Goal: Task Accomplishment & Management: Manage account settings

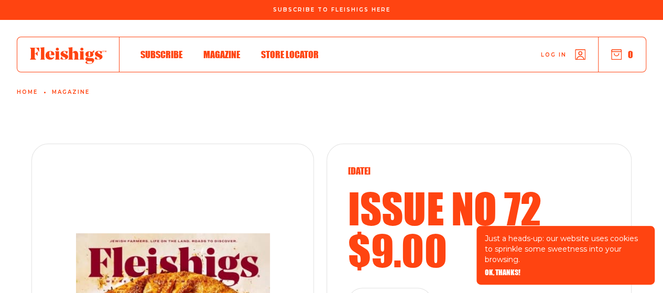
click at [555, 68] on div "Log in 0" at bounding box center [482, 54] width 327 height 35
click at [552, 51] on span "Log in" at bounding box center [554, 47] width 26 height 8
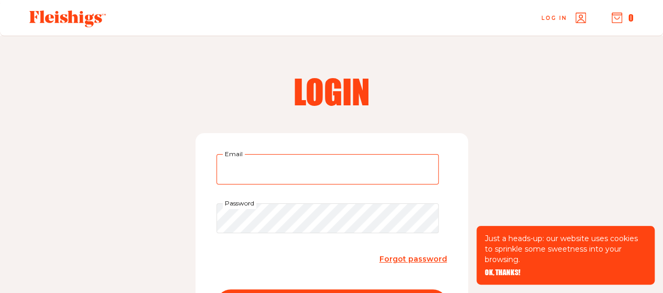
click at [301, 170] on input "Email" at bounding box center [327, 169] width 222 height 30
type input "lehrer.linda@gmail.com"
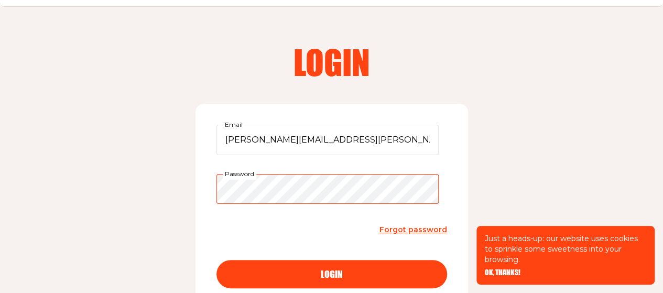
scroll to position [36, 0]
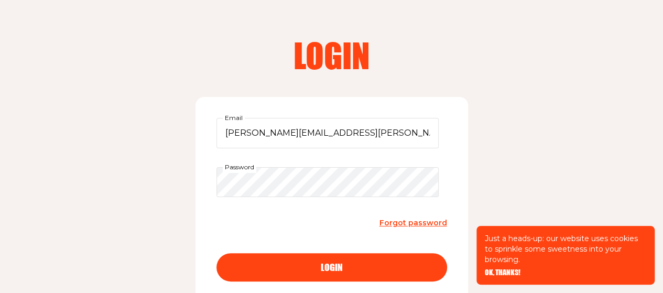
click at [335, 262] on span "login" at bounding box center [332, 257] width 22 height 9
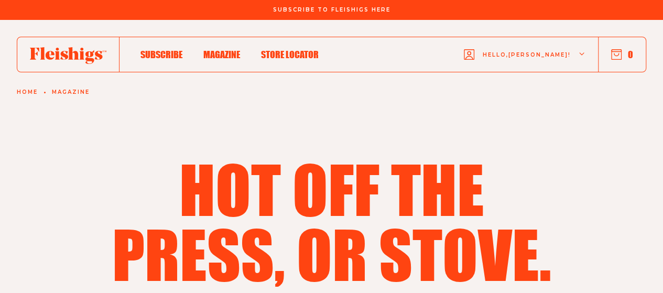
click at [575, 56] on div "Hello, Linda !" at bounding box center [525, 54] width 122 height 41
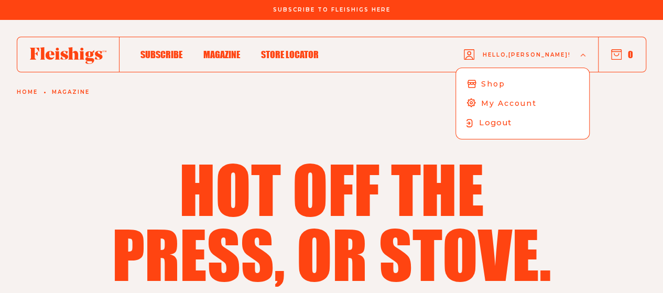
click at [511, 122] on span "Logout" at bounding box center [495, 123] width 32 height 12
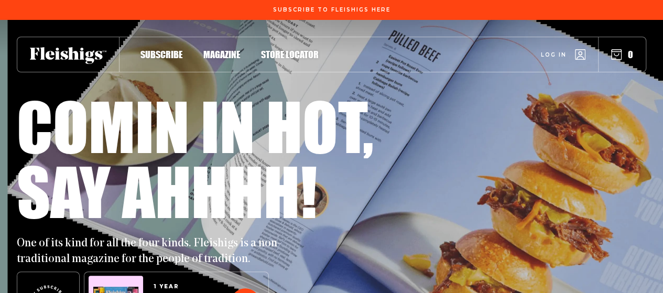
click at [552, 51] on span "Log in" at bounding box center [554, 47] width 26 height 8
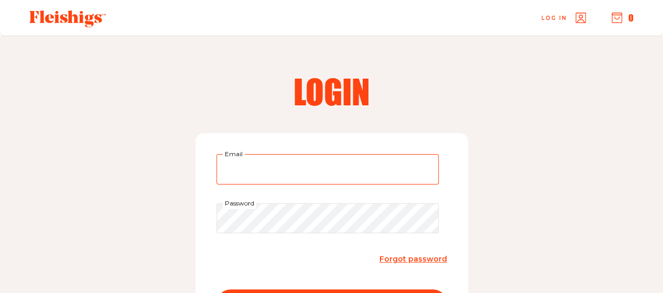
click at [267, 168] on input "Email" at bounding box center [327, 169] width 222 height 30
type input "[PERSON_NAME][EMAIL_ADDRESS][PERSON_NAME][DOMAIN_NAME]"
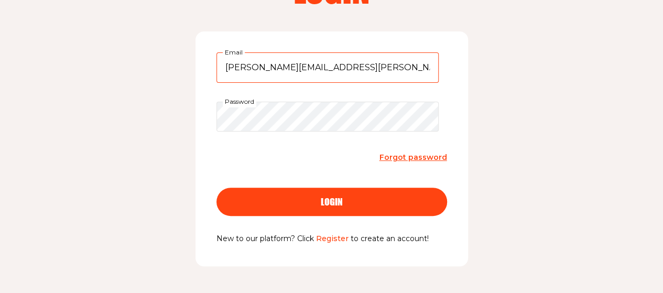
scroll to position [103, 0]
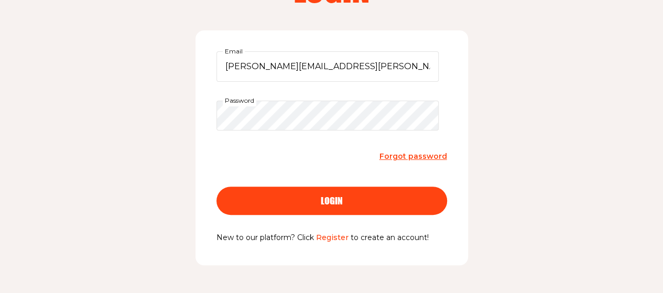
click at [418, 156] on span "Forgot password" at bounding box center [413, 155] width 68 height 9
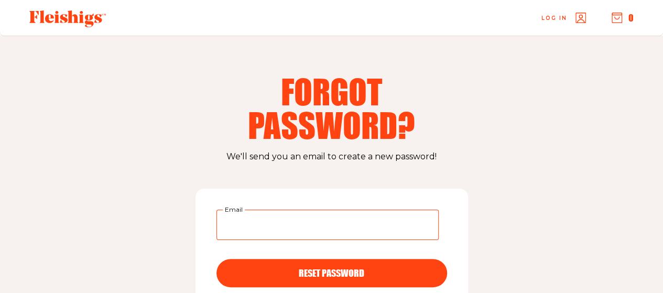
click at [231, 229] on input "Email" at bounding box center [327, 225] width 222 height 30
type input "[PERSON_NAME][EMAIL_ADDRESS][PERSON_NAME][DOMAIN_NAME]"
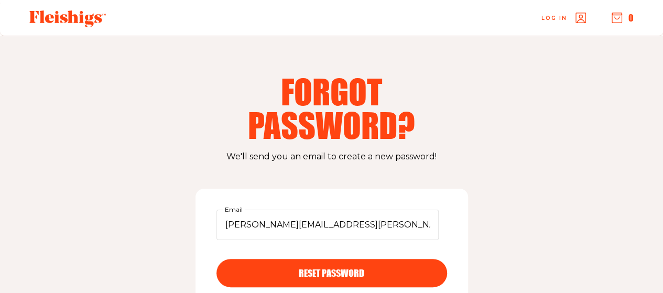
click at [313, 268] on span "RESET PASSWORD" at bounding box center [331, 263] width 65 height 9
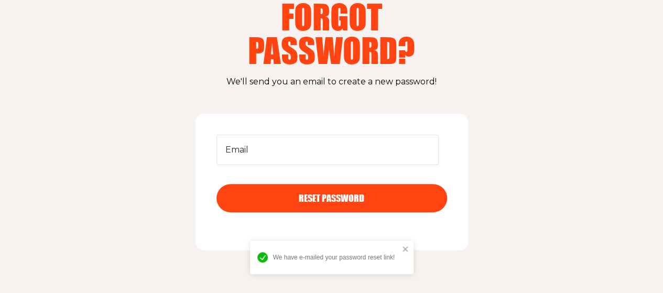
scroll to position [73, 0]
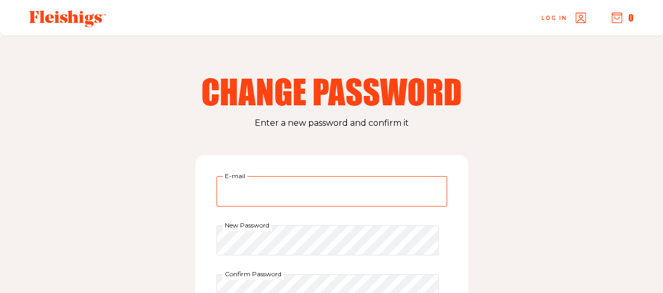
click at [226, 184] on input "E-mail" at bounding box center [331, 191] width 231 height 30
type input "[PERSON_NAME][EMAIL_ADDRESS][PERSON_NAME][DOMAIN_NAME]"
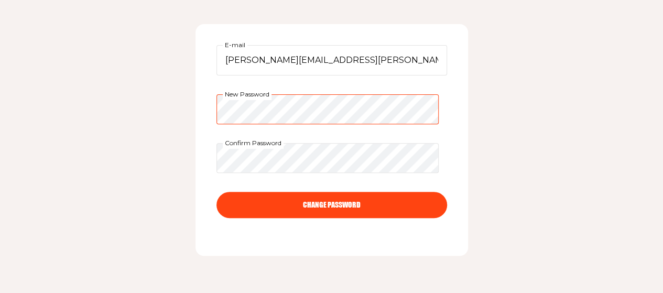
scroll to position [127, 0]
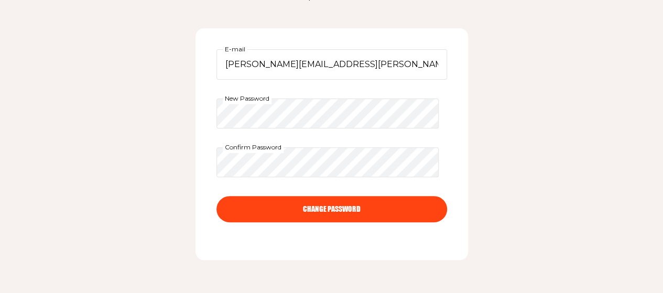
click at [343, 212] on button "CHANGE PASSWORD" at bounding box center [331, 209] width 231 height 26
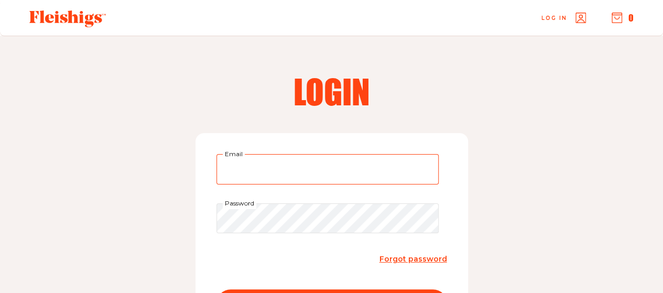
click at [240, 168] on input "Email" at bounding box center [327, 169] width 222 height 30
type input "[PERSON_NAME][EMAIL_ADDRESS][PERSON_NAME][DOMAIN_NAME]"
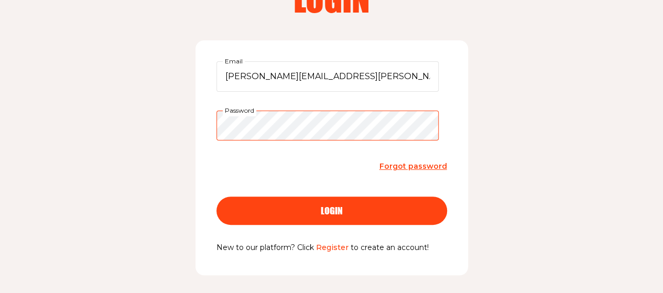
scroll to position [92, 0]
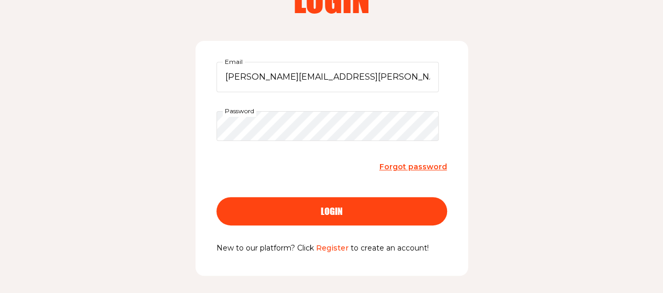
click at [332, 206] on span "login" at bounding box center [332, 201] width 22 height 9
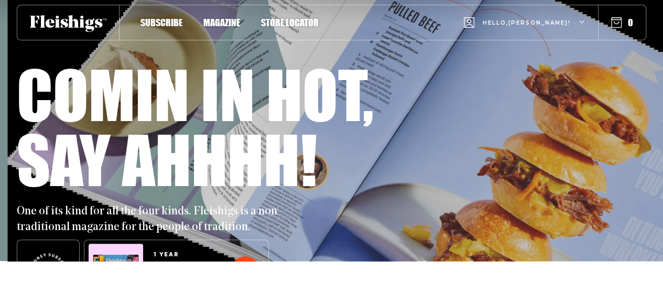
scroll to position [31, 0]
